Goal: Check status: Check status

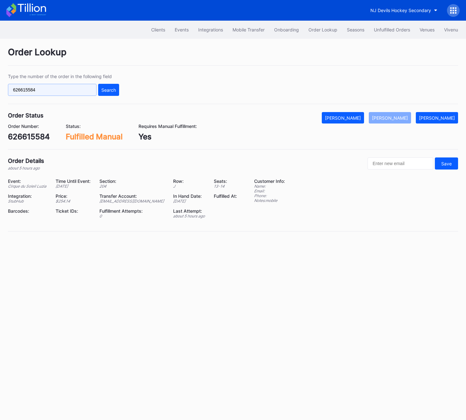
click at [73, 91] on input "626615584" at bounding box center [52, 90] width 89 height 12
paste input "76118749"
type input "76118749"
click at [109, 85] on button "Search" at bounding box center [108, 90] width 21 height 12
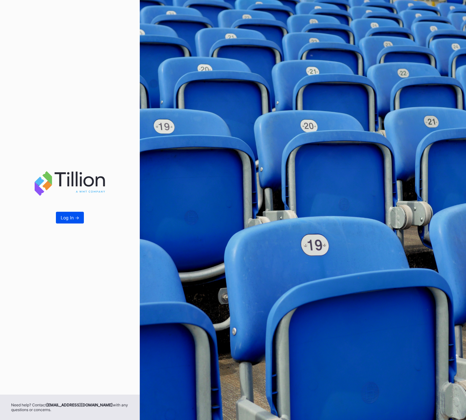
click at [61, 213] on button "Log In ->" at bounding box center [70, 218] width 28 height 12
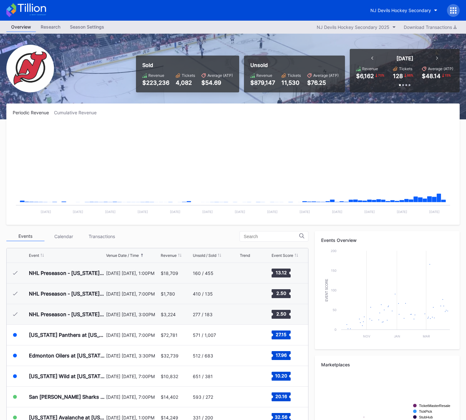
scroll to position [62, 0]
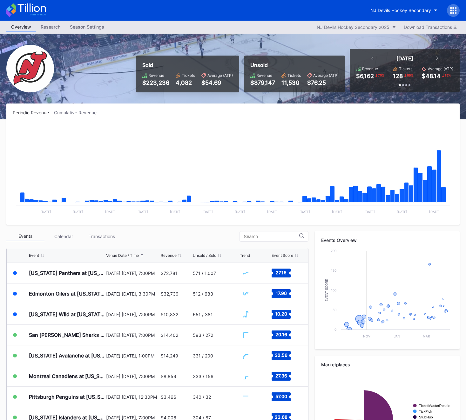
click at [452, 11] on icon at bounding box center [453, 10] width 6 height 6
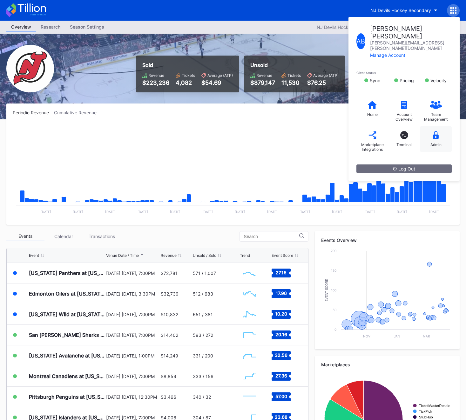
click at [436, 131] on icon at bounding box center [436, 135] width 6 height 8
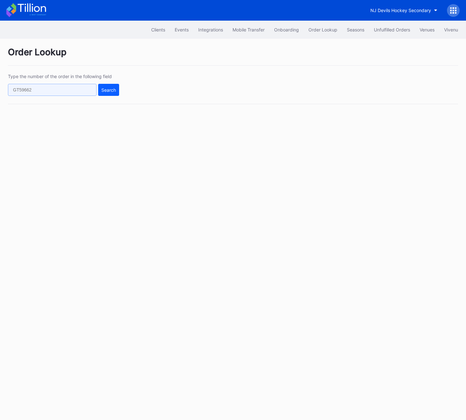
click at [53, 89] on input "text" at bounding box center [52, 90] width 89 height 12
paste input "76118749"
type input "76118749"
click at [114, 88] on div "Search" at bounding box center [108, 89] width 15 height 5
